Goal: Task Accomplishment & Management: Use online tool/utility

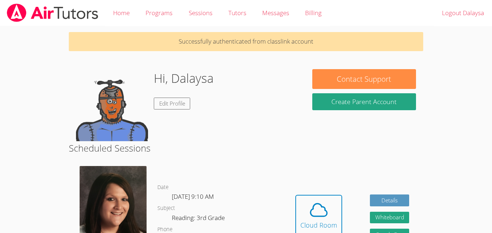
scroll to position [102, 0]
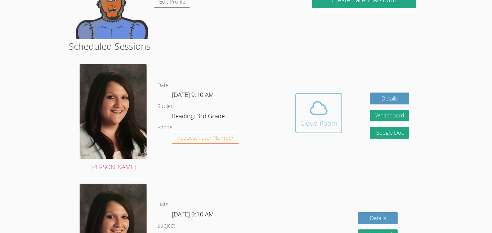
click at [298, 120] on button "Cloud Room" at bounding box center [318, 113] width 47 height 40
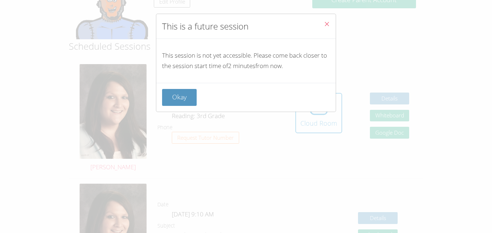
click at [325, 22] on icon "Close" at bounding box center [327, 24] width 6 height 6
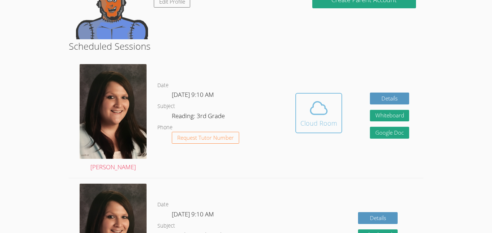
click at [315, 111] on icon at bounding box center [318, 108] width 20 height 20
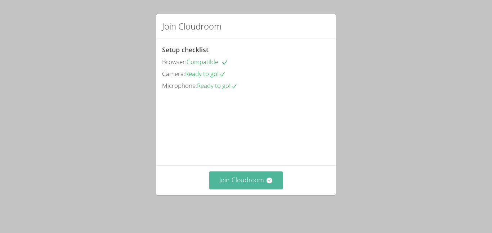
click at [222, 188] on button "Join Cloudroom" at bounding box center [246, 180] width 74 height 18
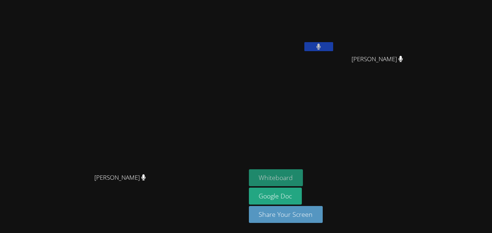
click at [303, 174] on button "Whiteboard" at bounding box center [276, 177] width 54 height 17
